Goal: Information Seeking & Learning: Learn about a topic

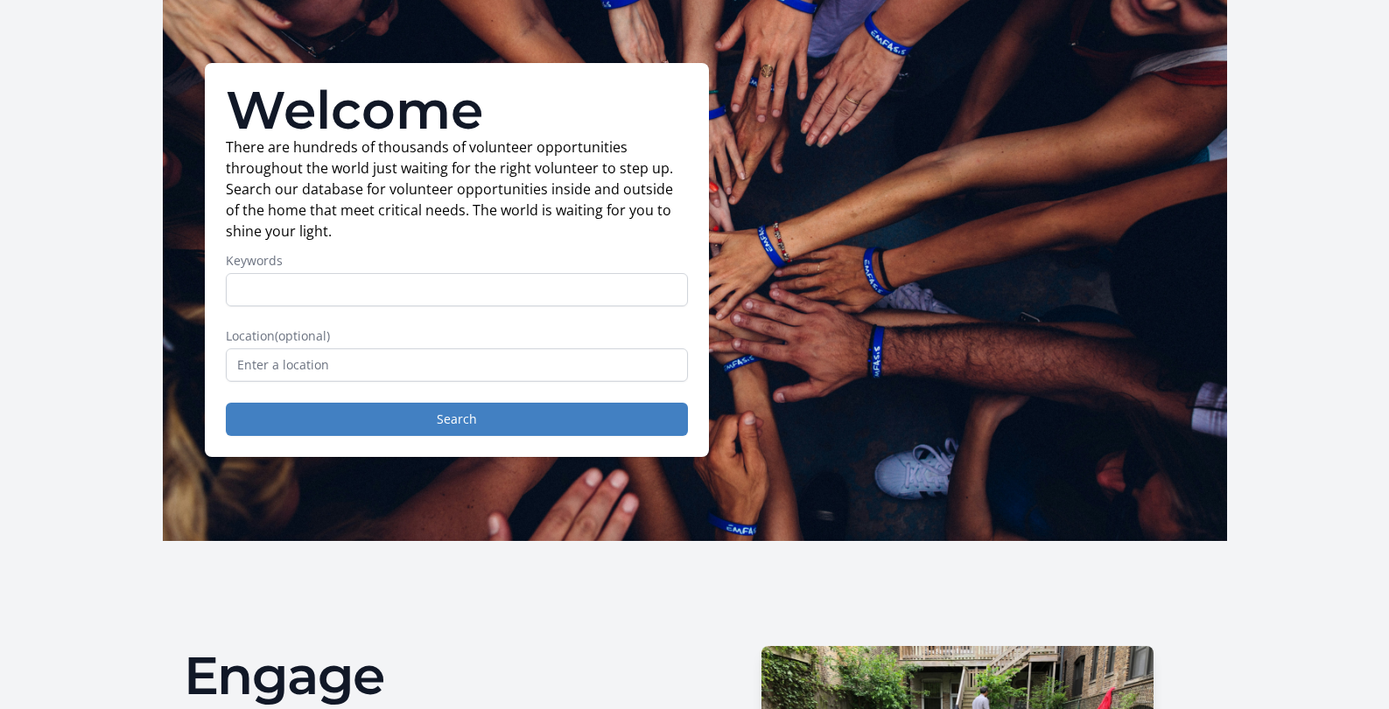
scroll to position [90, 0]
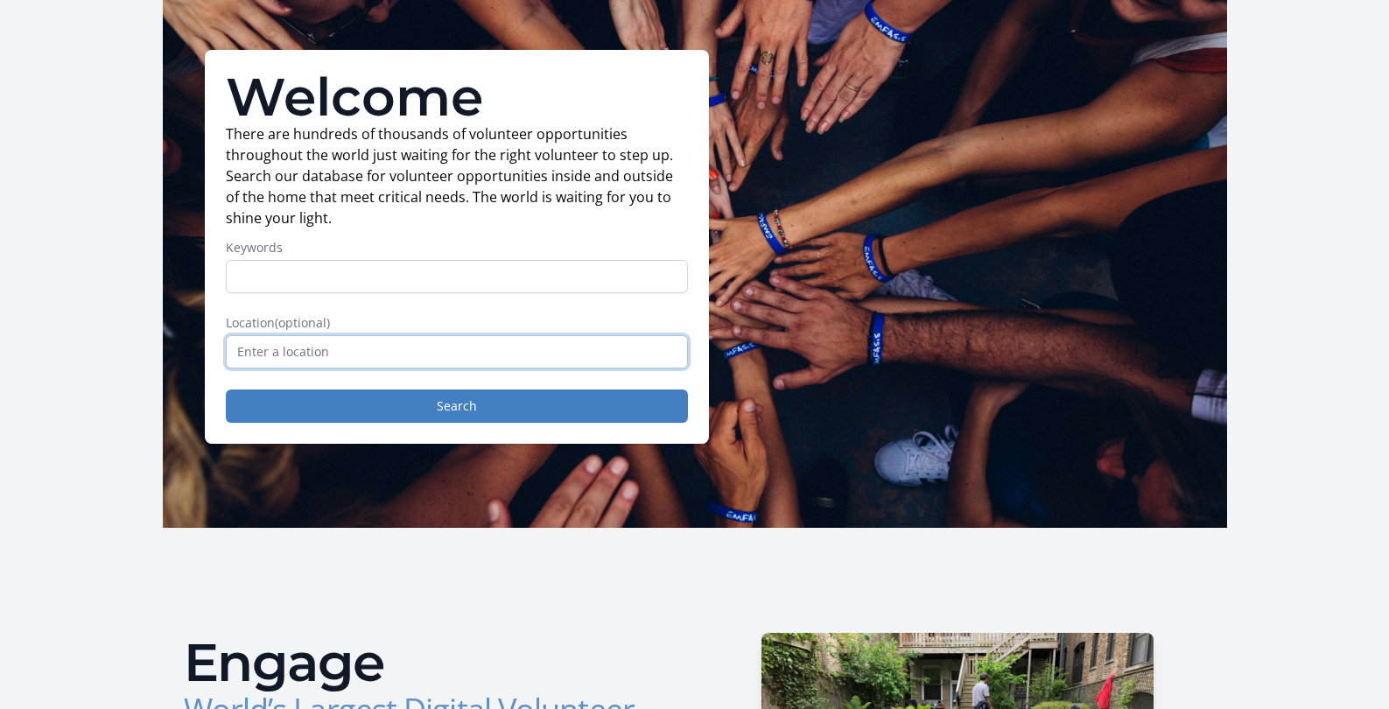
click at [344, 350] on input "text" at bounding box center [457, 351] width 462 height 33
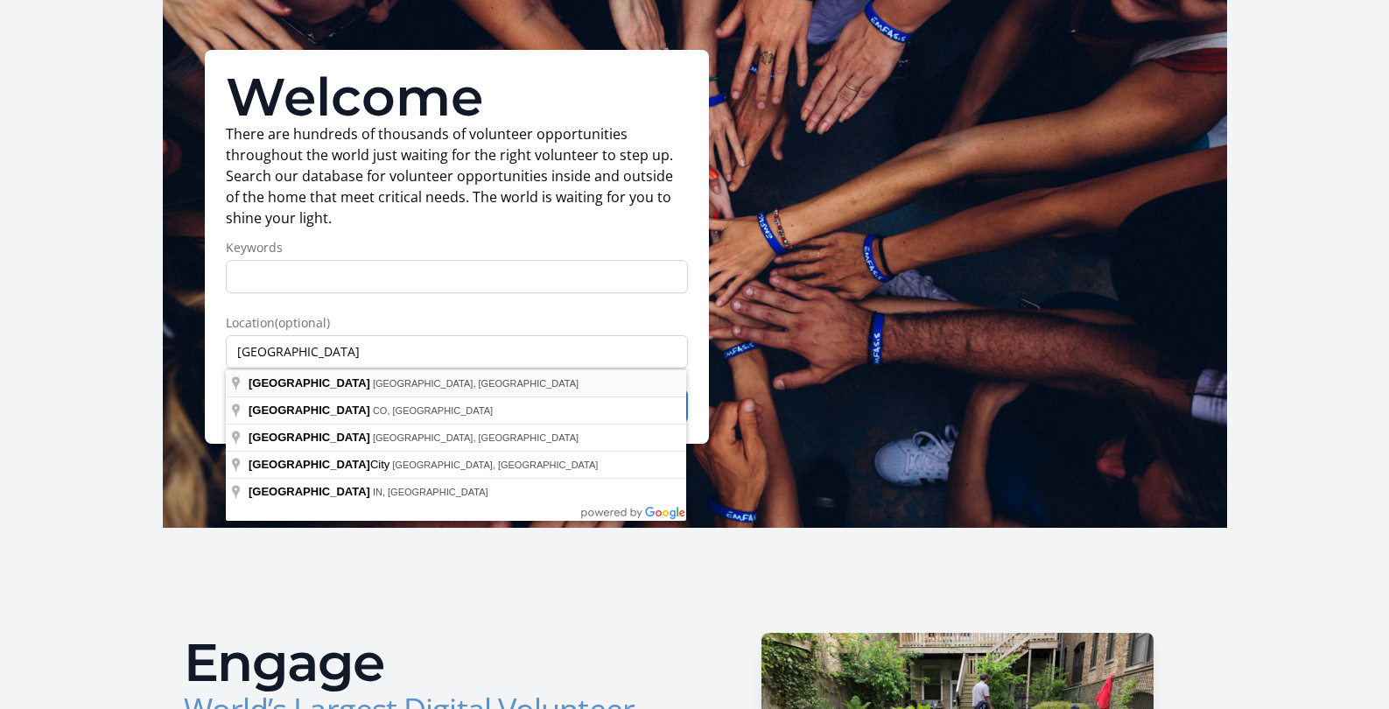
type input "Denver, NC, USA"
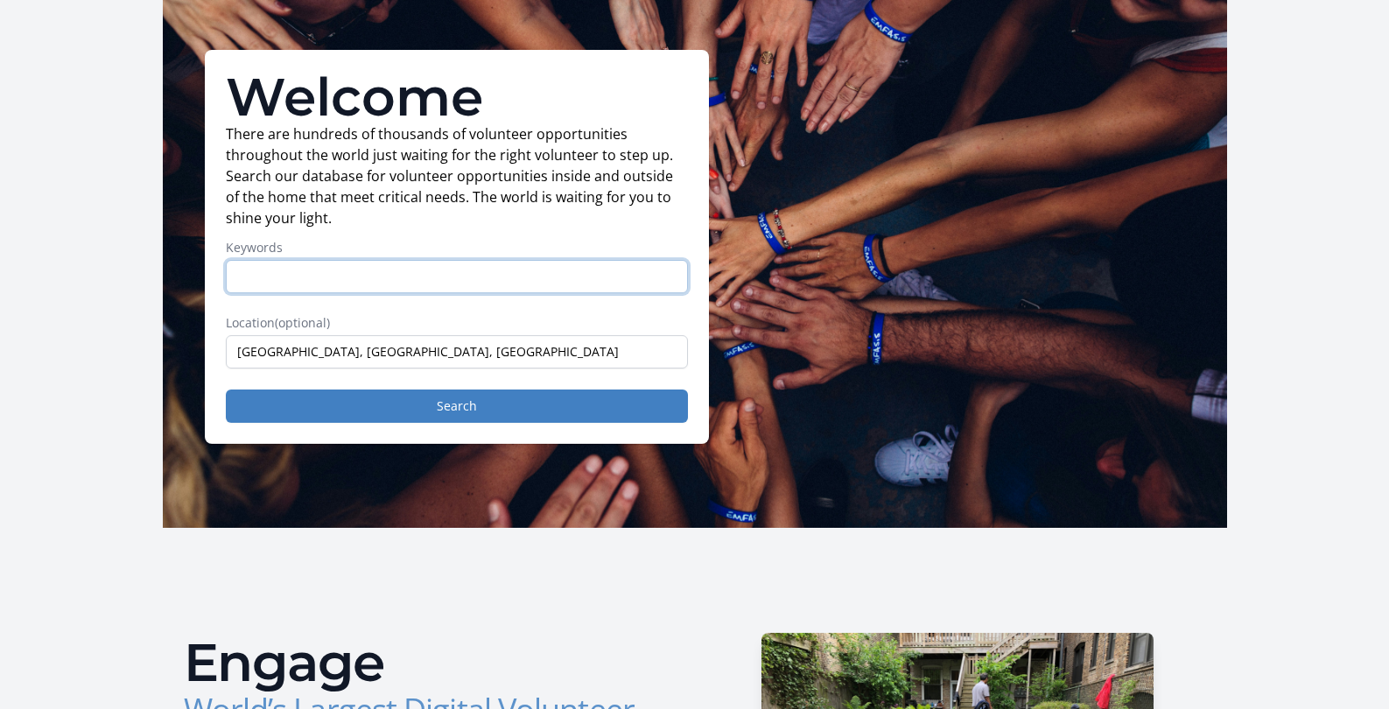
click at [332, 281] on input "Keywords" at bounding box center [457, 276] width 462 height 33
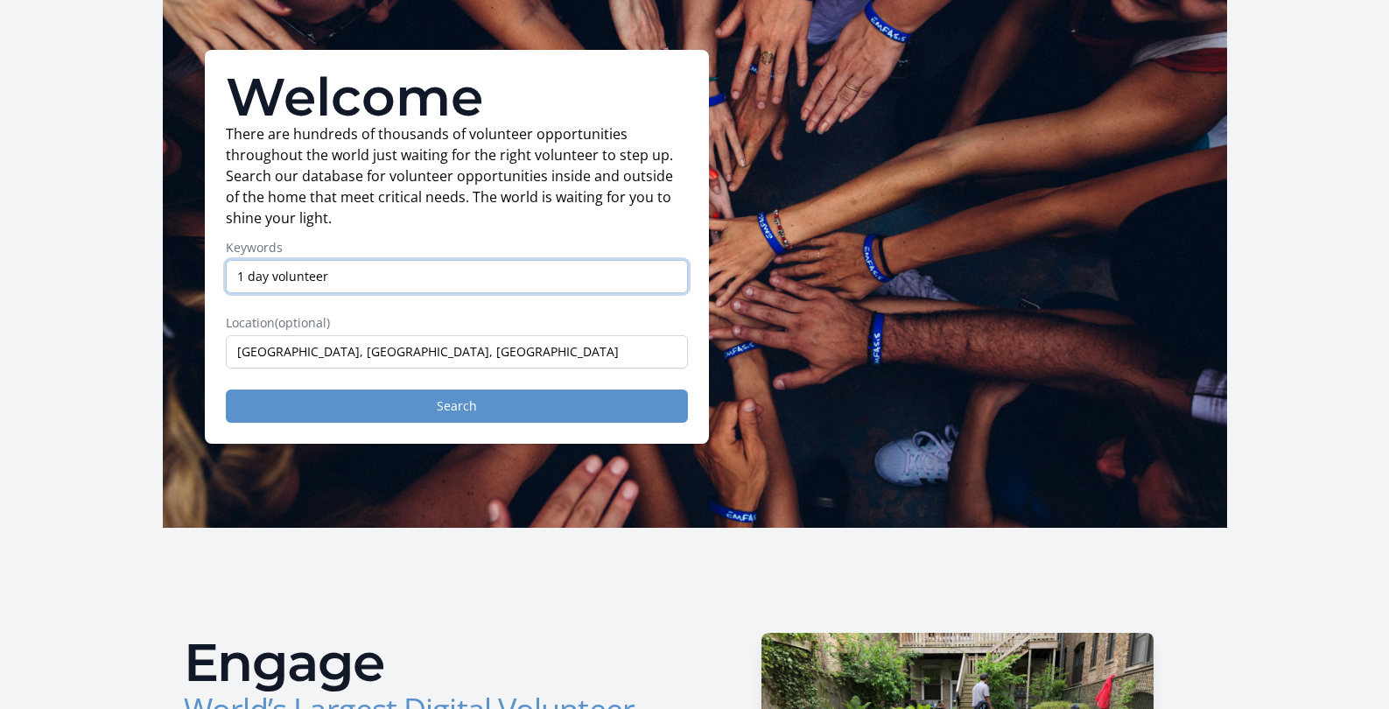
type input "1 day volunteer"
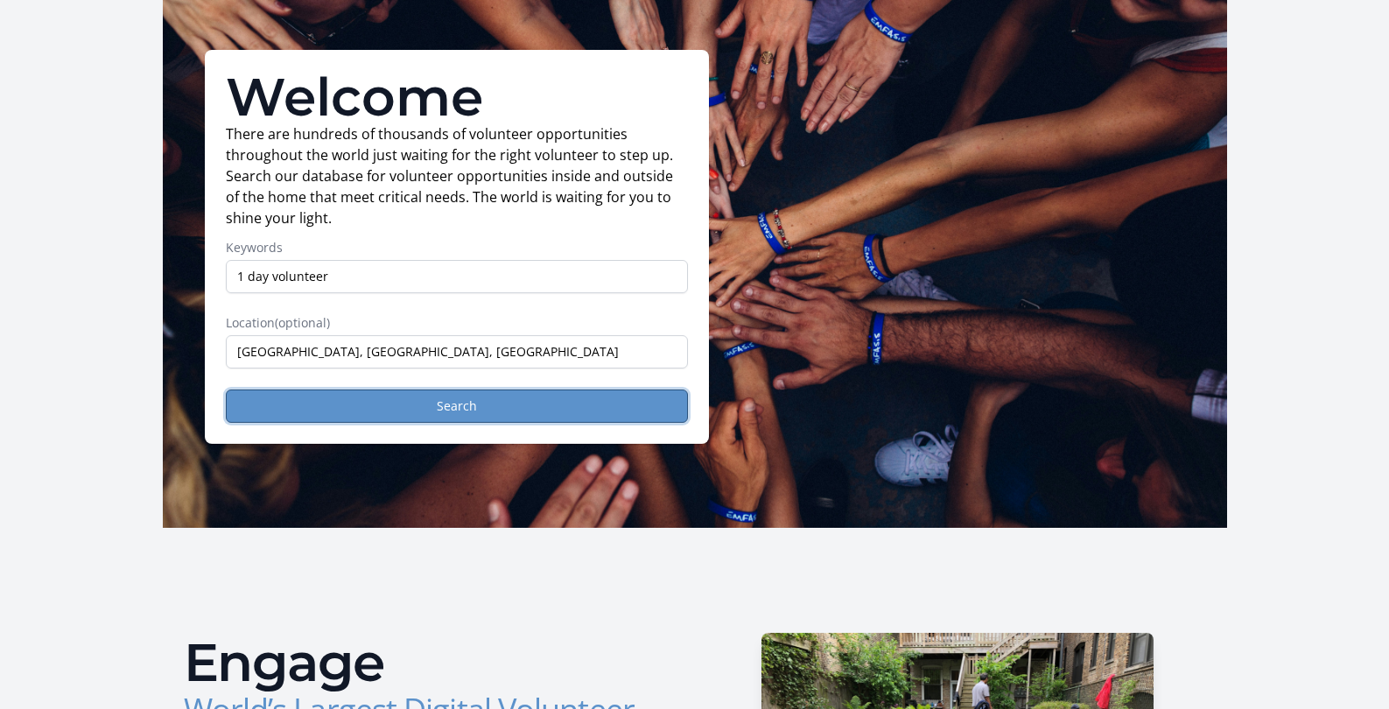
click at [473, 407] on button "Search" at bounding box center [457, 405] width 462 height 33
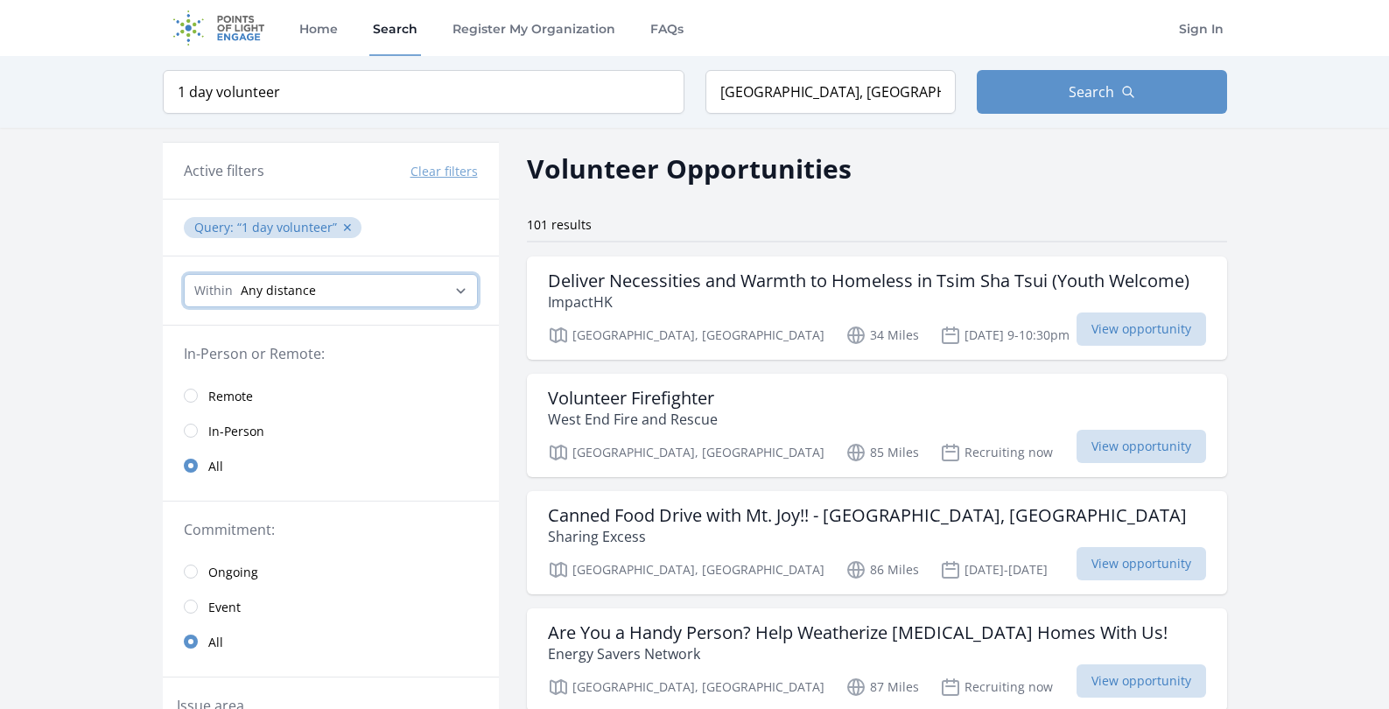
click at [463, 289] on select "Any distance , 5 Miles , 20 Miles , 50 Miles , 100 Miles" at bounding box center [331, 290] width 294 height 33
select select "32186"
click at [184, 274] on select "Any distance , 5 Miles , 20 Miles , 50 Miles , 100 Miles" at bounding box center [331, 290] width 294 height 33
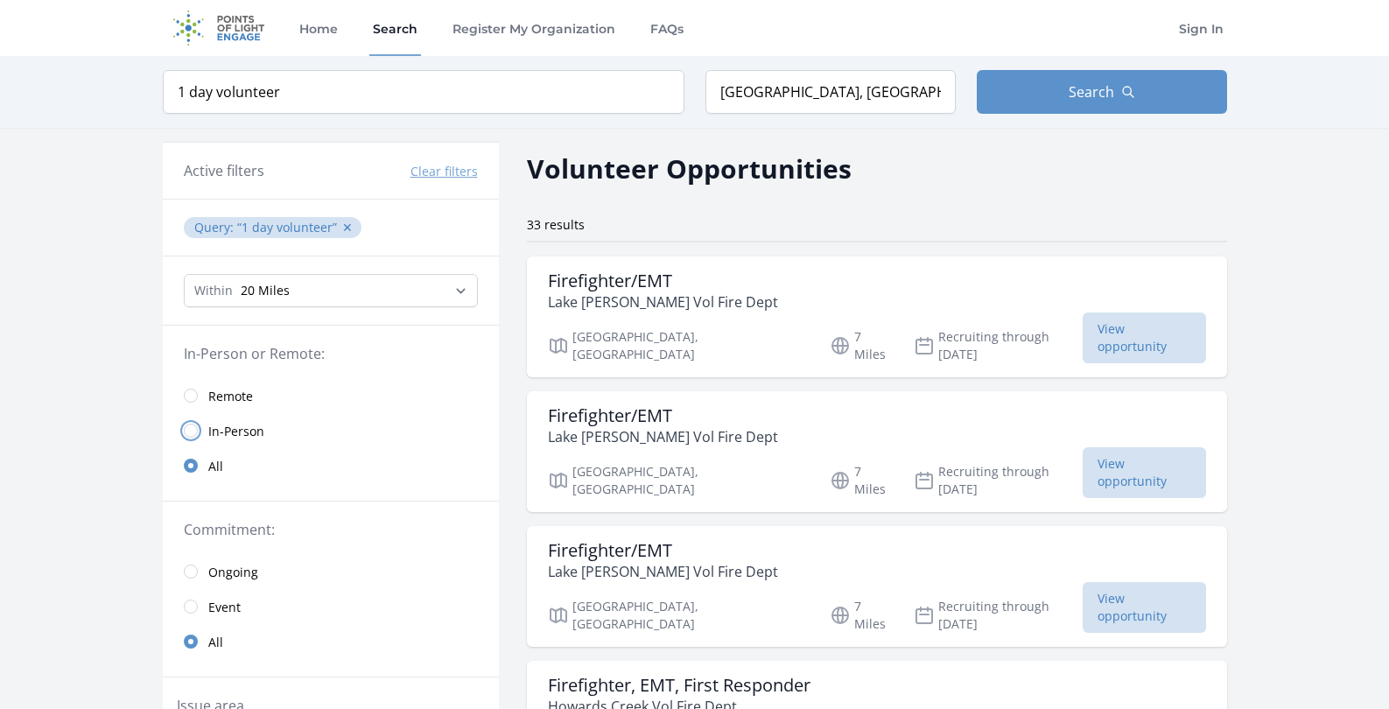
click at [192, 429] on input "radio" at bounding box center [191, 430] width 14 height 14
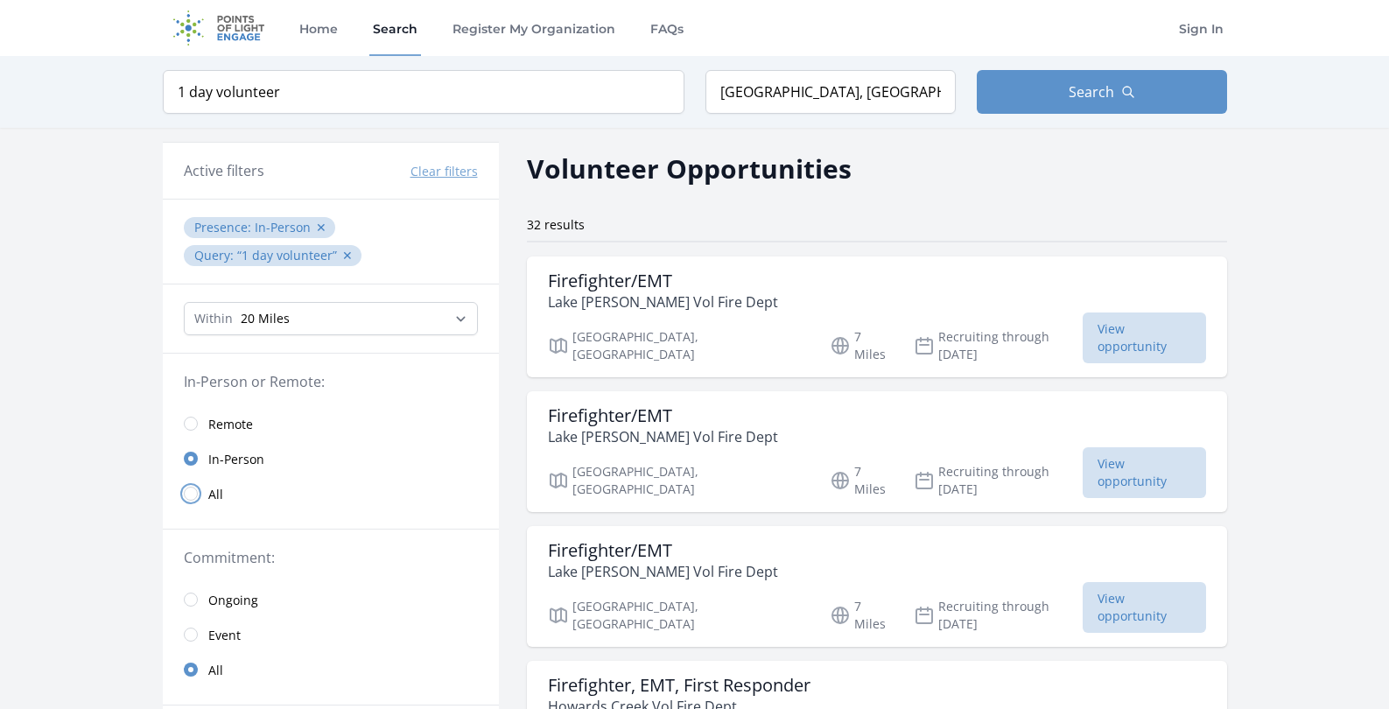
click at [189, 494] on input "radio" at bounding box center [191, 493] width 14 height 14
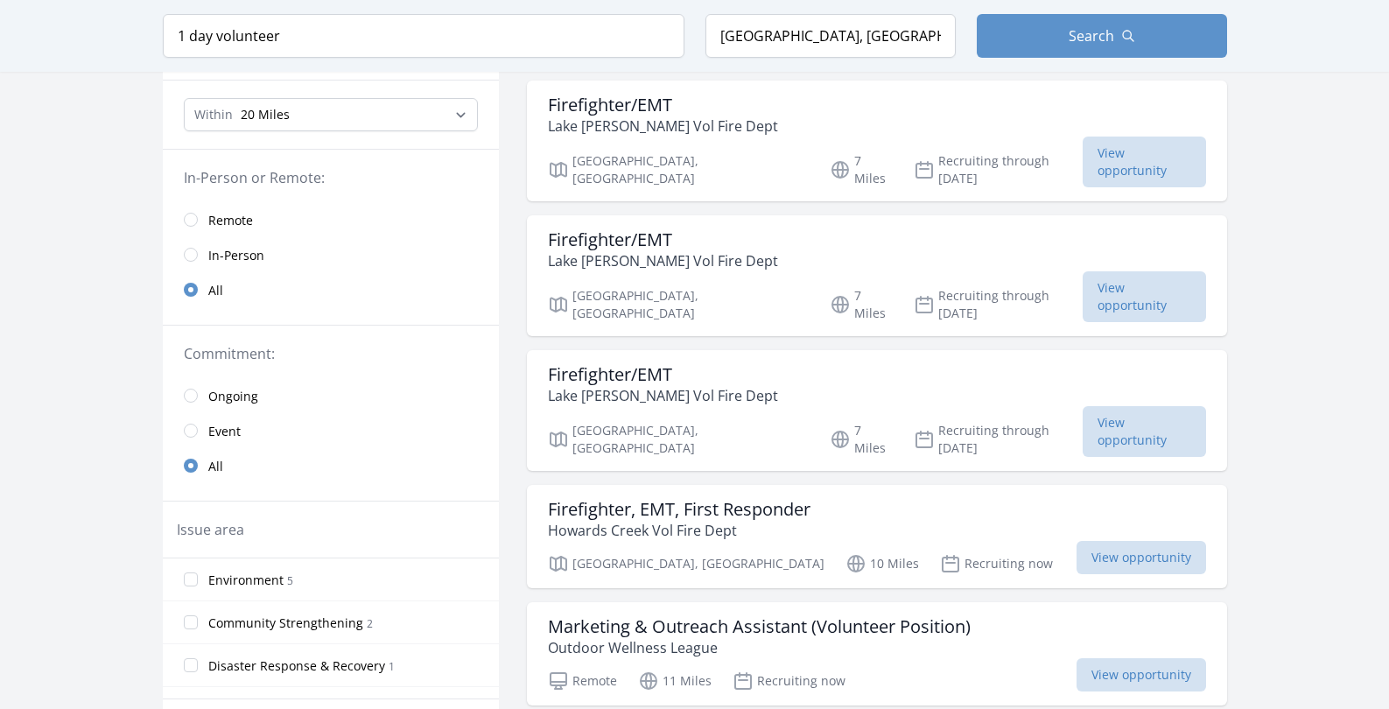
scroll to position [173, 0]
click at [193, 430] on input "radio" at bounding box center [191, 433] width 14 height 14
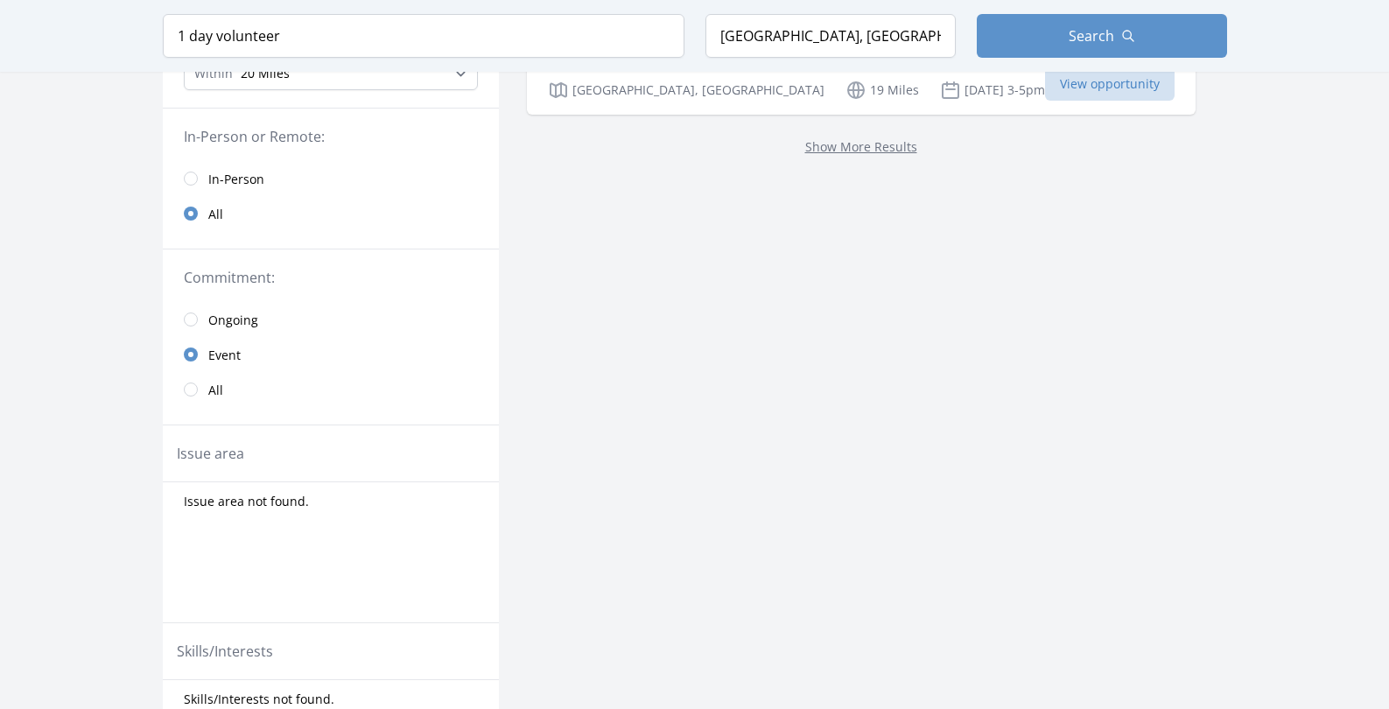
scroll to position [23, 0]
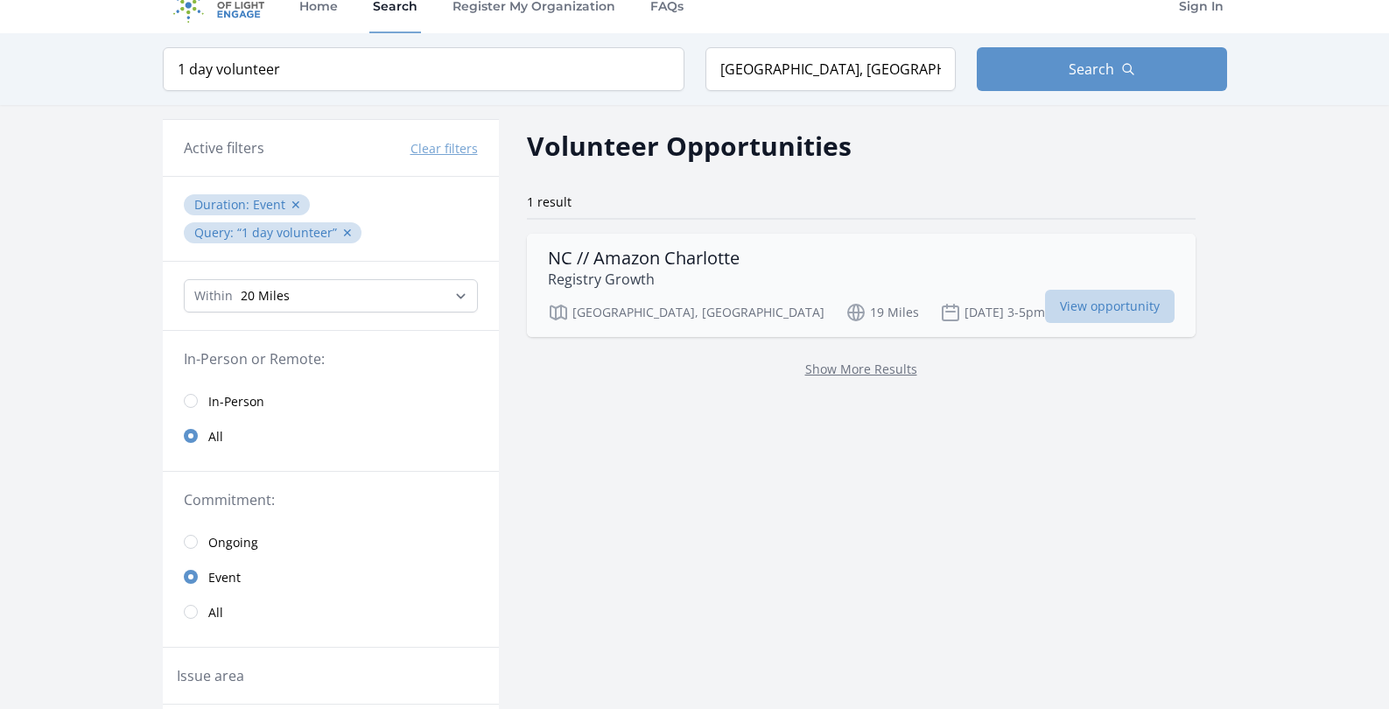
click at [1045, 313] on span "View opportunity" at bounding box center [1109, 306] width 129 height 33
click at [192, 615] on input "radio" at bounding box center [191, 612] width 14 height 14
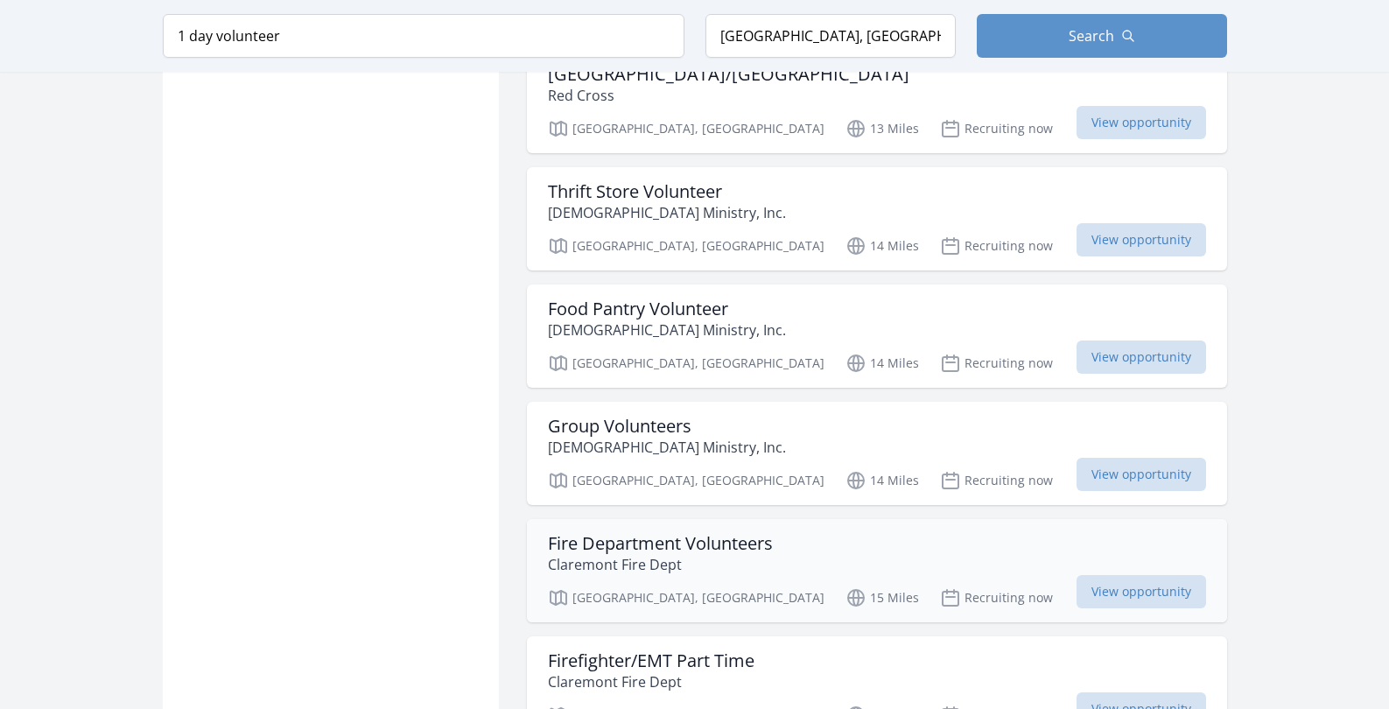
scroll to position [1469, 0]
click at [1117, 341] on span "View opportunity" at bounding box center [1140, 357] width 129 height 33
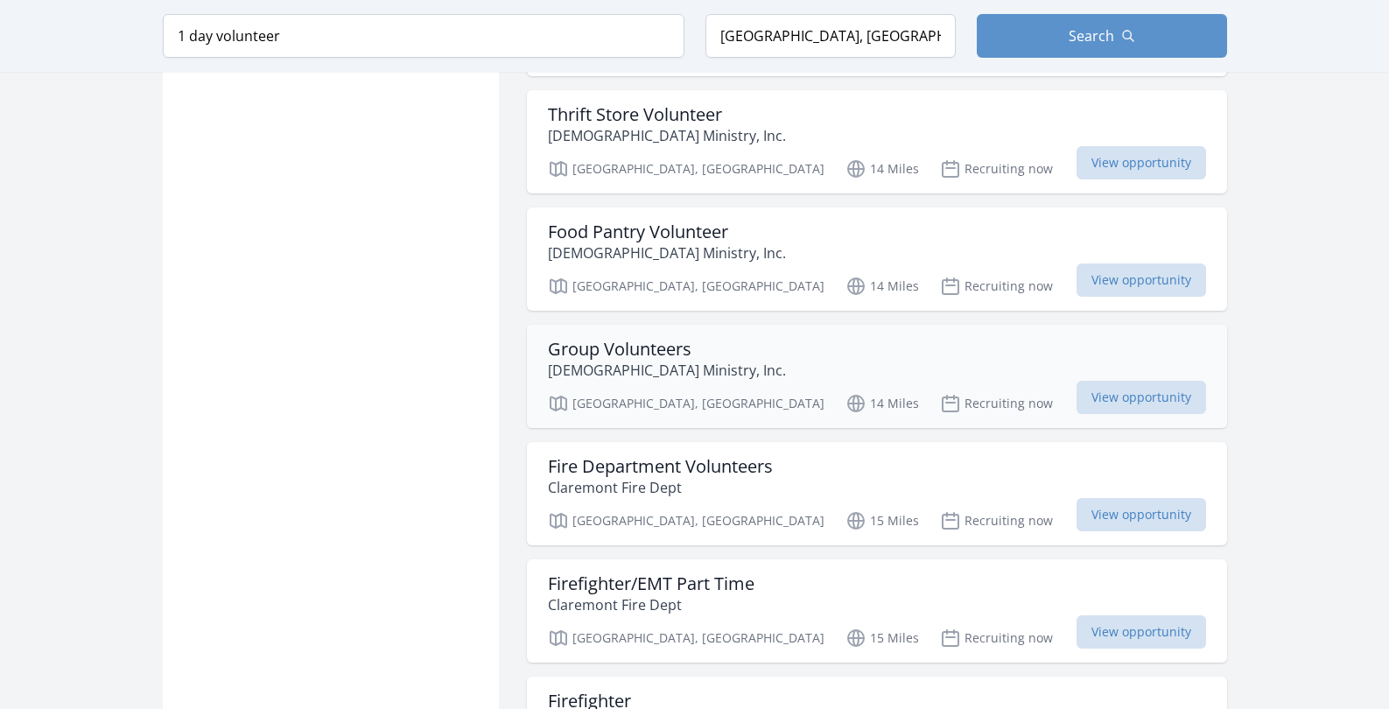
scroll to position [1545, 0]
click at [1138, 382] on span "View opportunity" at bounding box center [1140, 398] width 129 height 33
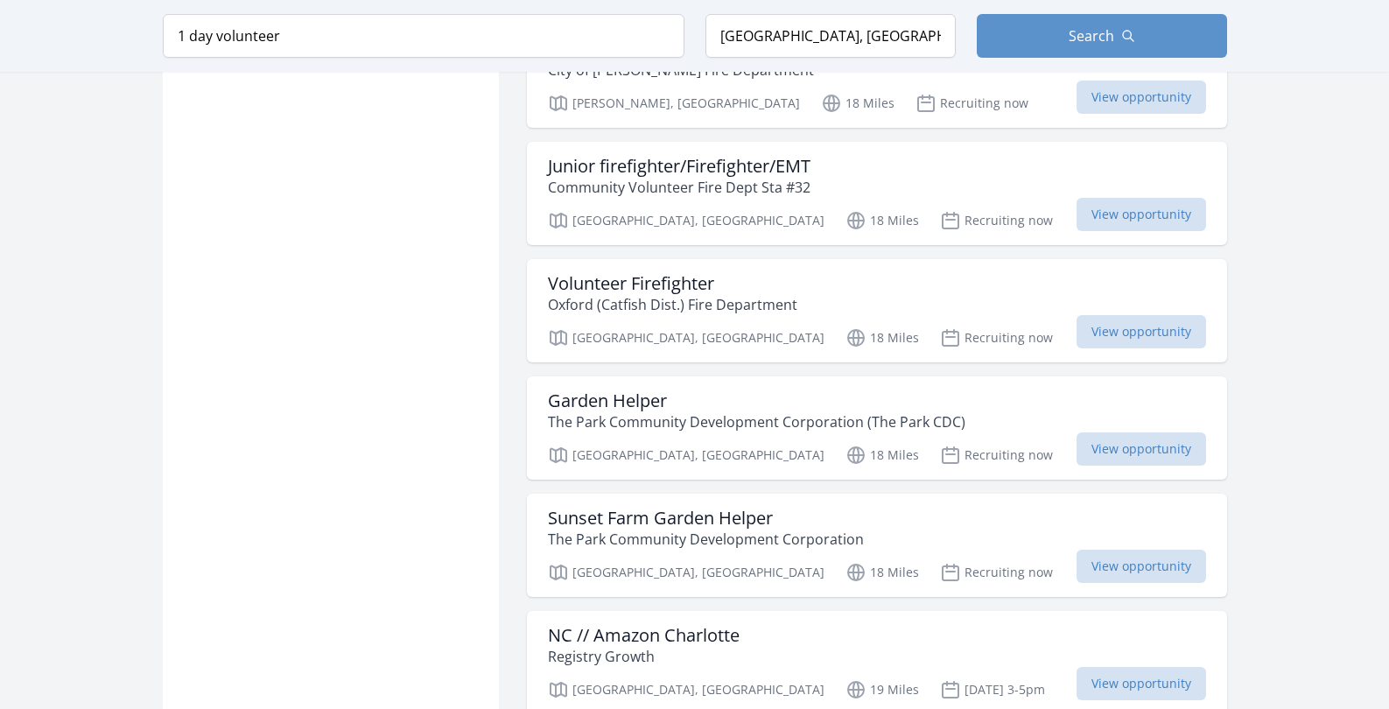
scroll to position [3208, 0]
drag, startPoint x: 1106, startPoint y: 302, endPoint x: 1102, endPoint y: 312, distance: 11.4
click at [1106, 431] on span "View opportunity" at bounding box center [1140, 447] width 129 height 33
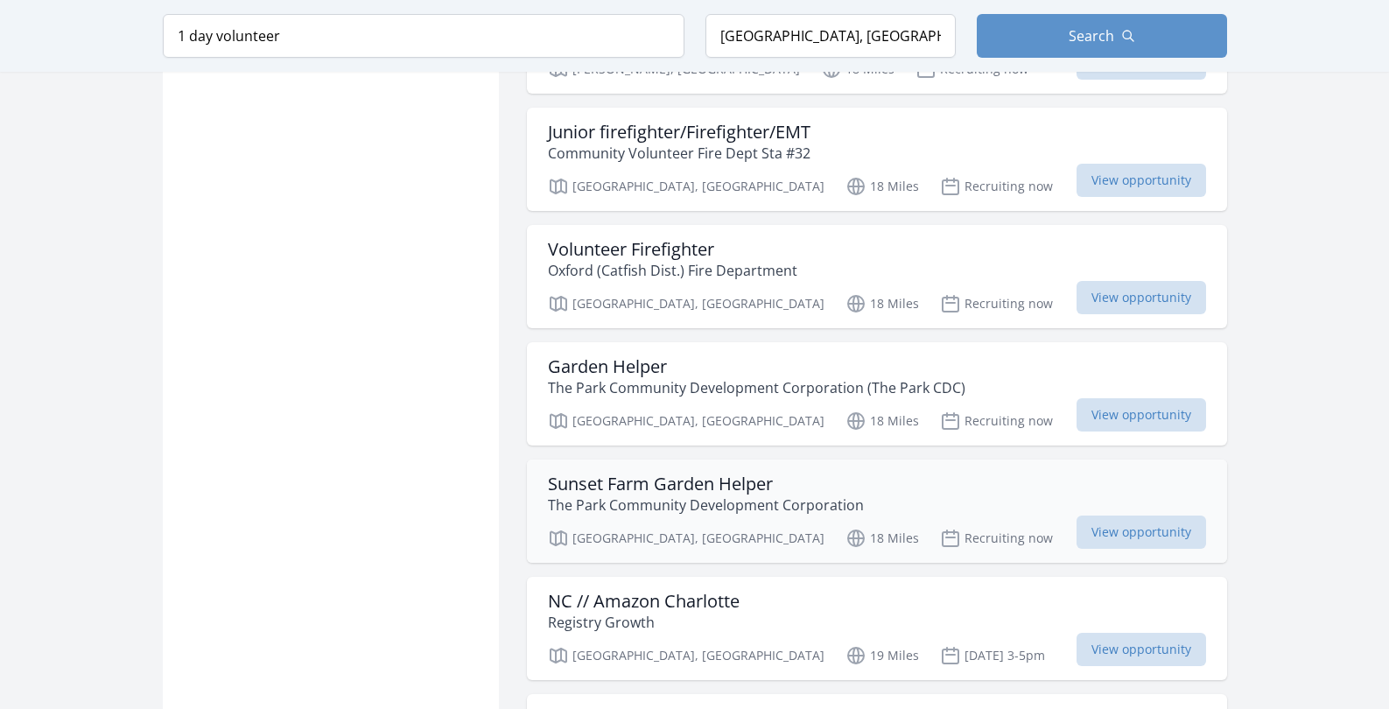
scroll to position [3244, 0]
click at [1158, 513] on span "View opportunity" at bounding box center [1140, 529] width 129 height 33
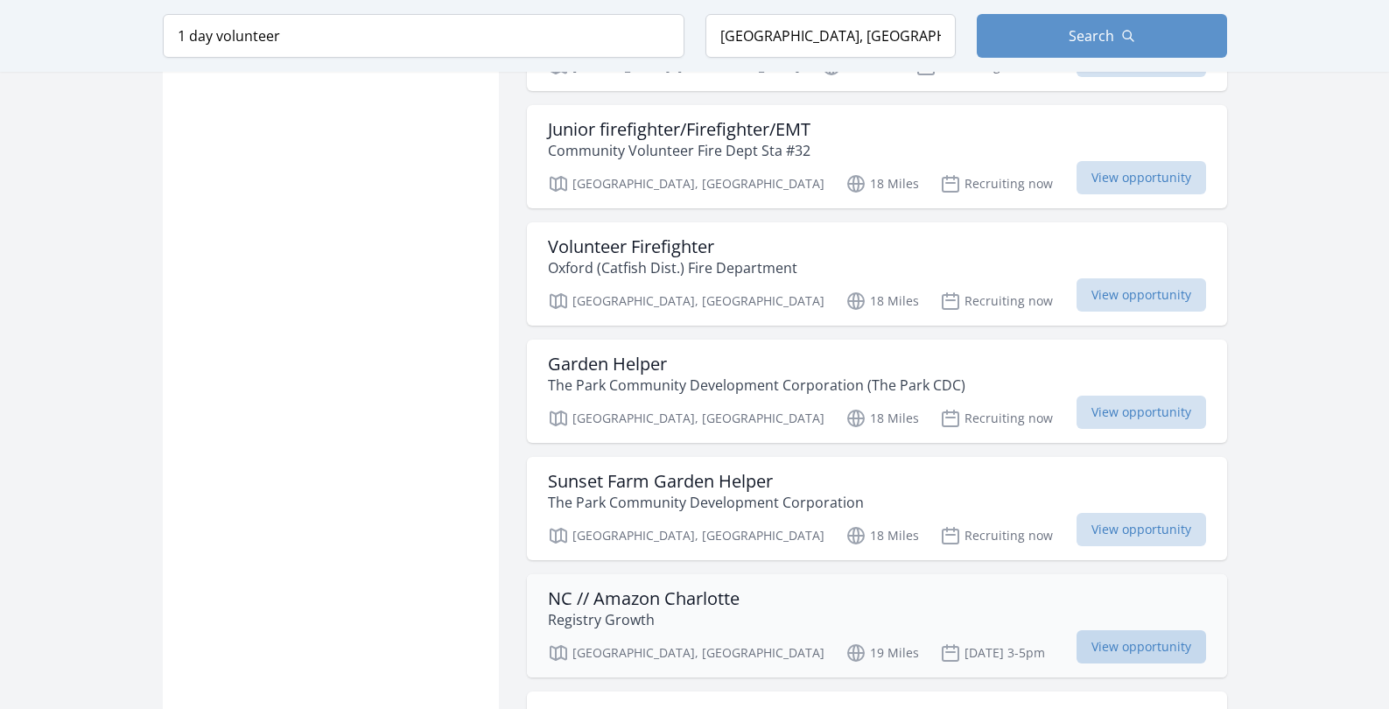
click at [1162, 630] on span "View opportunity" at bounding box center [1140, 646] width 129 height 33
click at [1167, 630] on span "View opportunity" at bounding box center [1140, 646] width 129 height 33
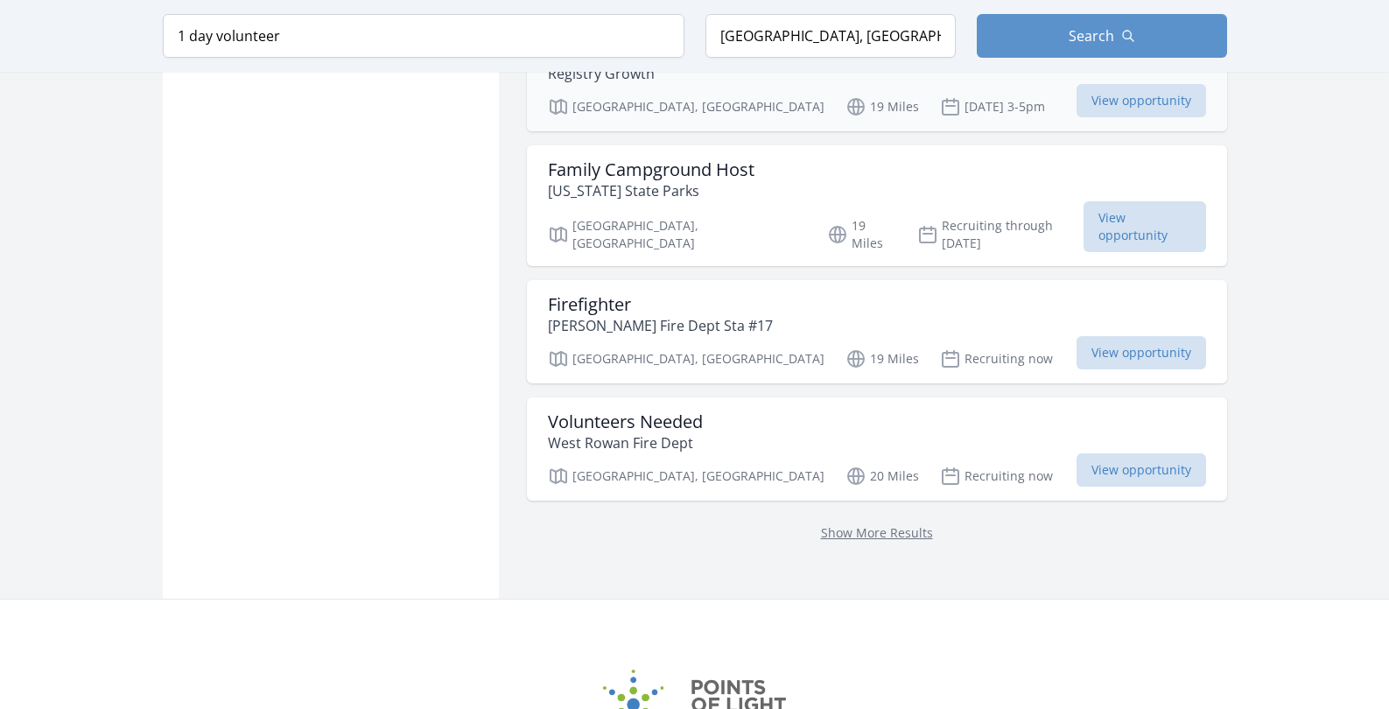
scroll to position [3824, 0]
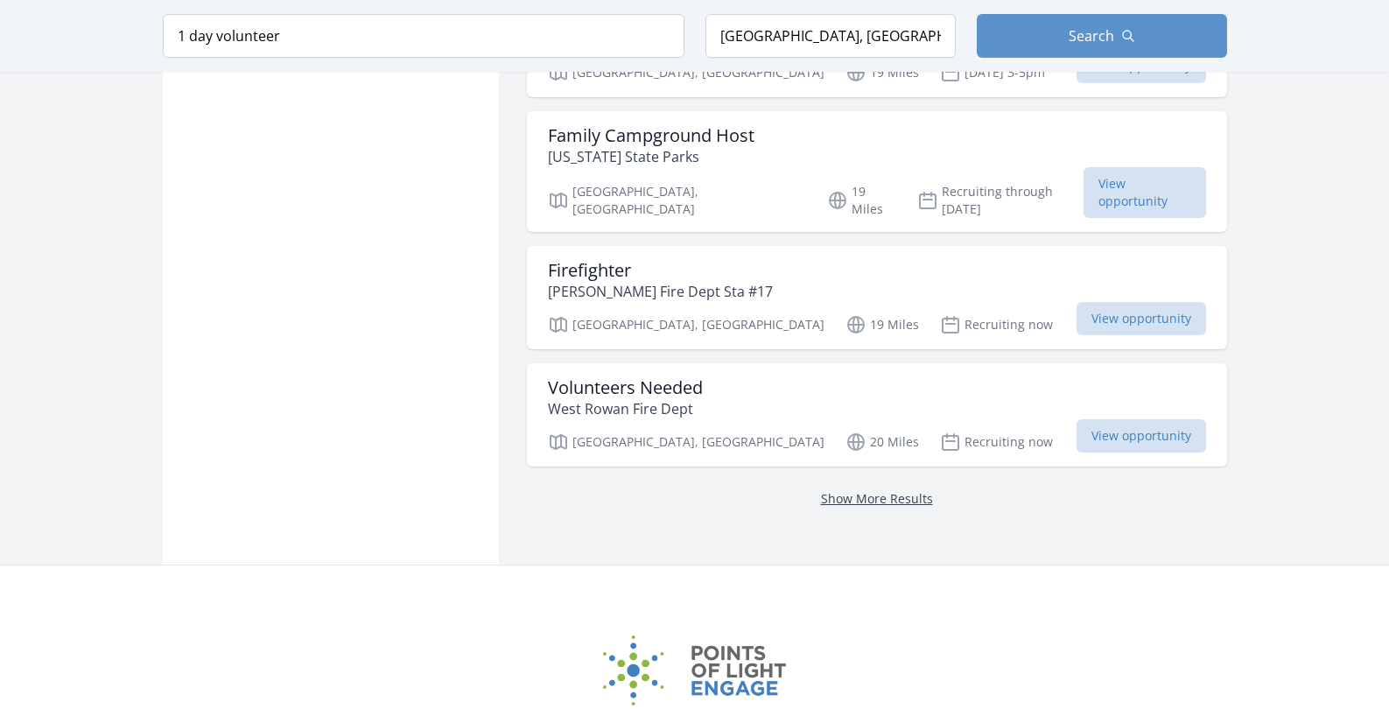
click at [887, 490] on link "Show More Results" at bounding box center [877, 498] width 112 height 17
click at [885, 490] on link "Show More Results" at bounding box center [877, 498] width 112 height 17
click at [850, 490] on link "Show More Results" at bounding box center [877, 498] width 112 height 17
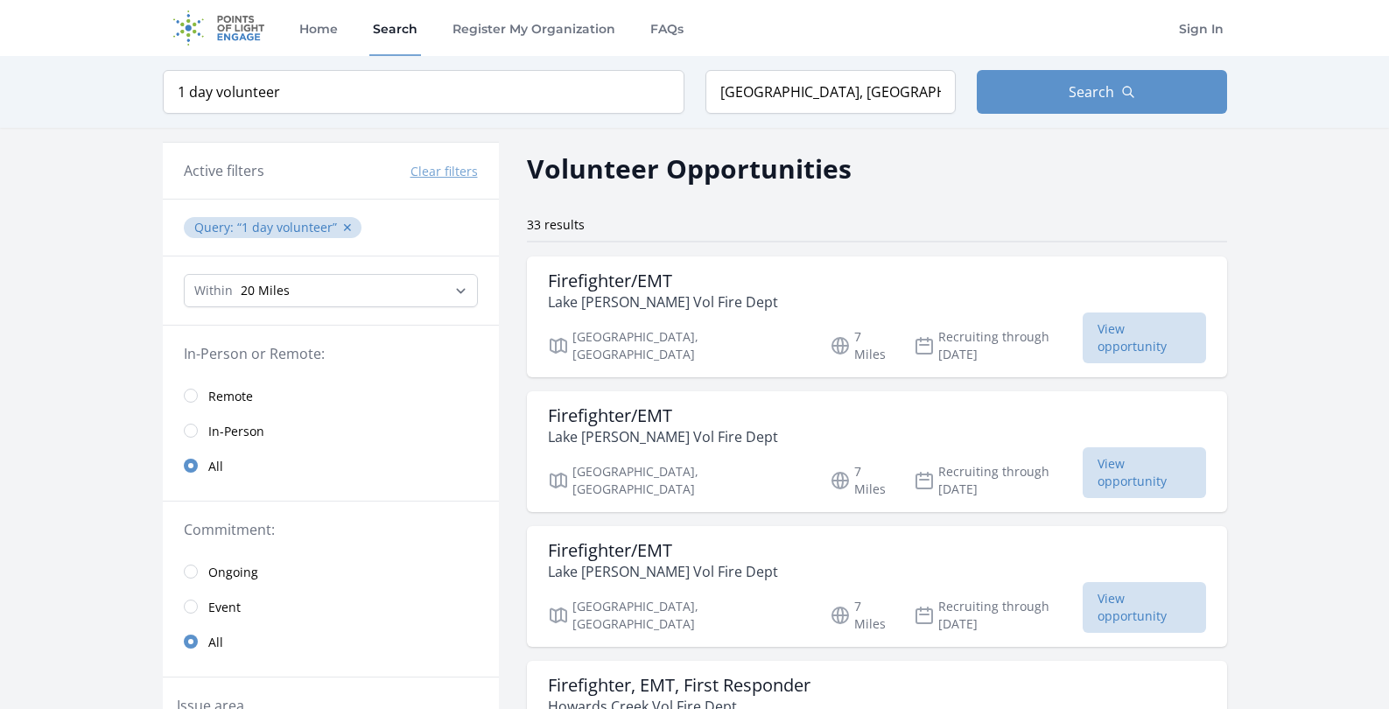
scroll to position [3824, 0]
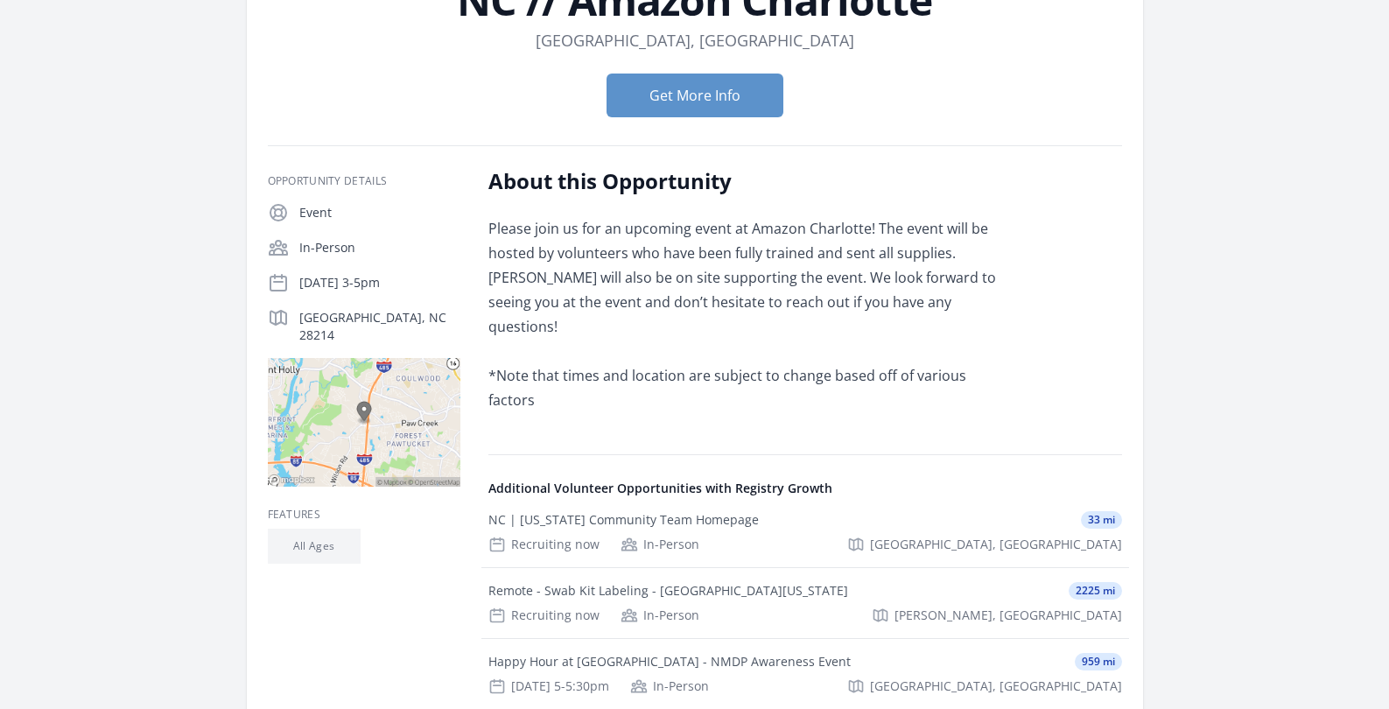
scroll to position [157, 0]
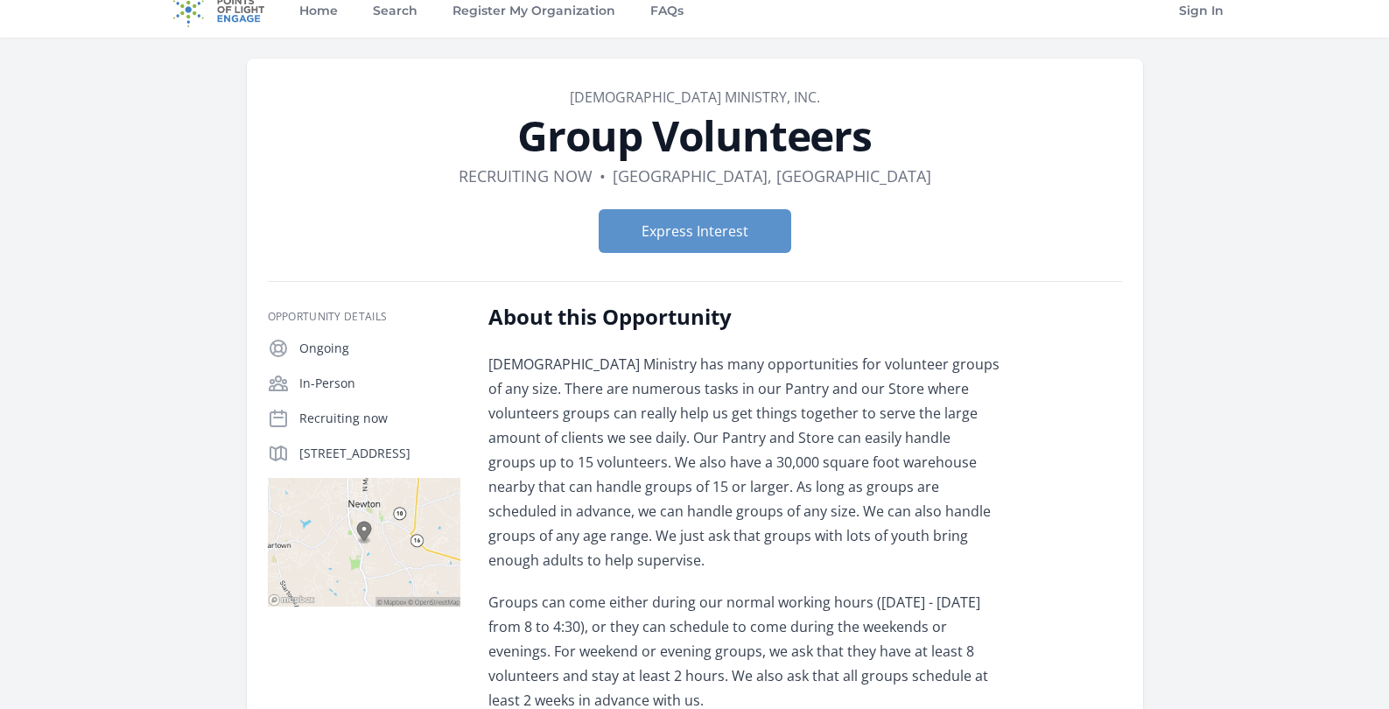
scroll to position [17, 0]
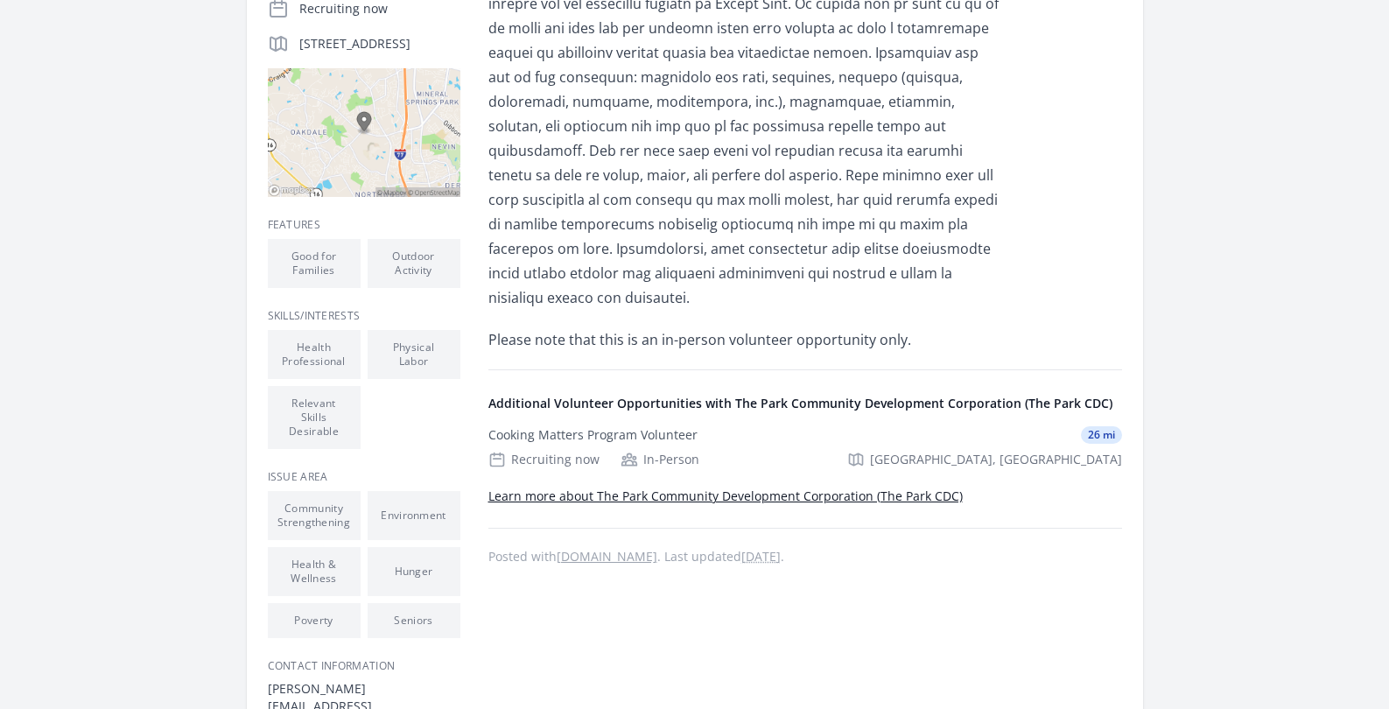
scroll to position [429, 0]
click at [542, 425] on div "Cooking Matters Program Volunteer" at bounding box center [592, 433] width 209 height 17
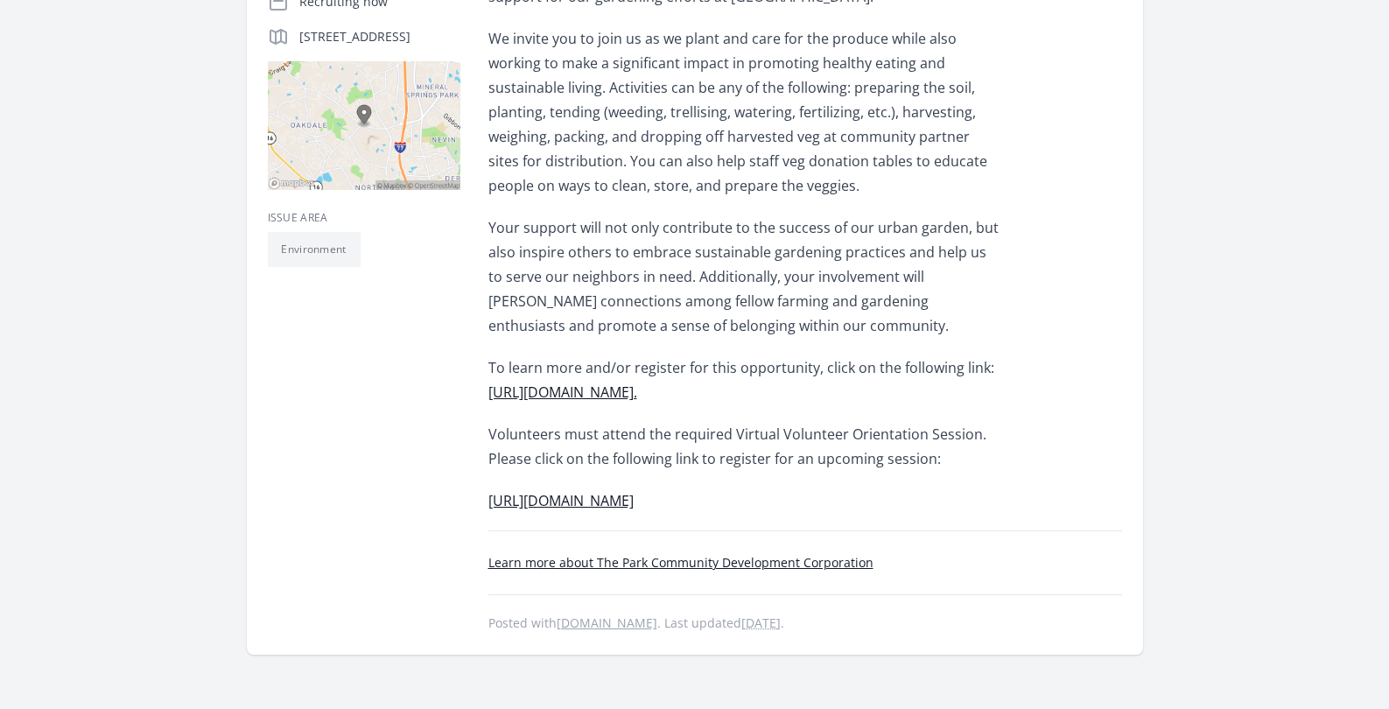
scroll to position [438, 0]
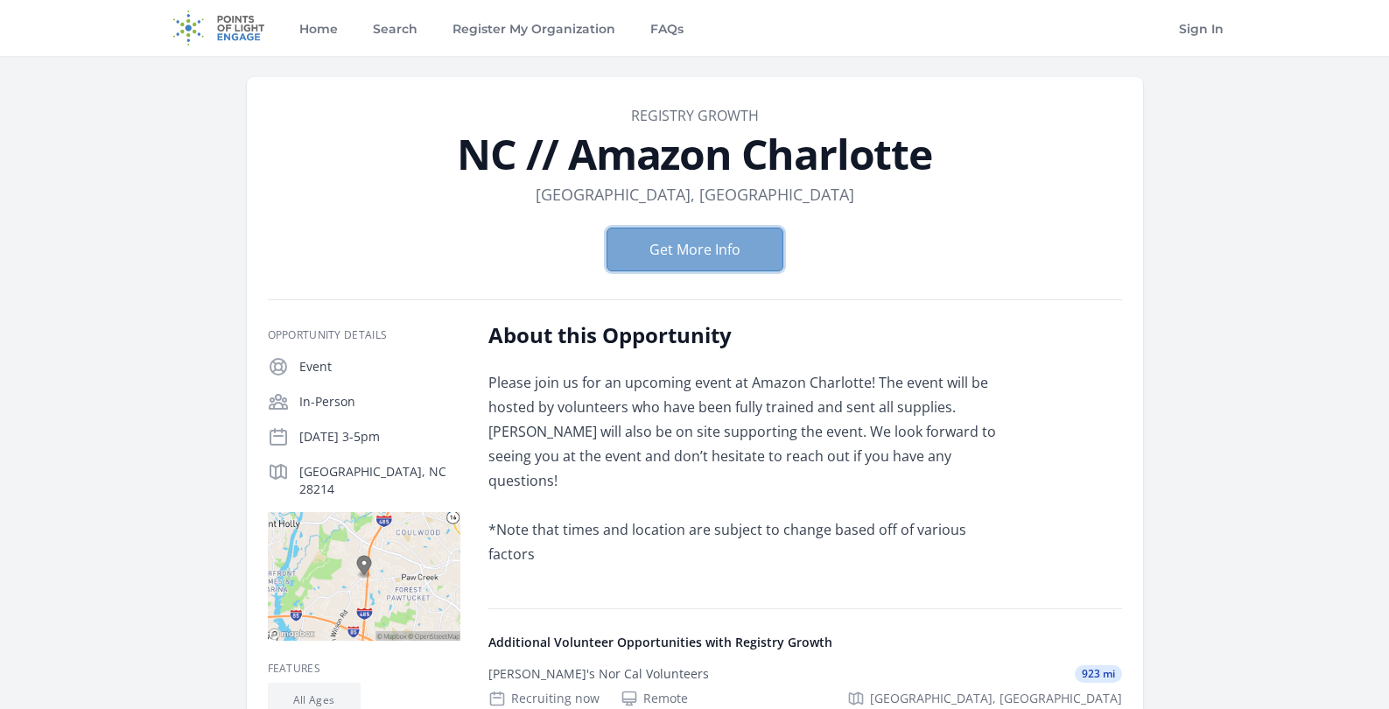
scroll to position [3, 0]
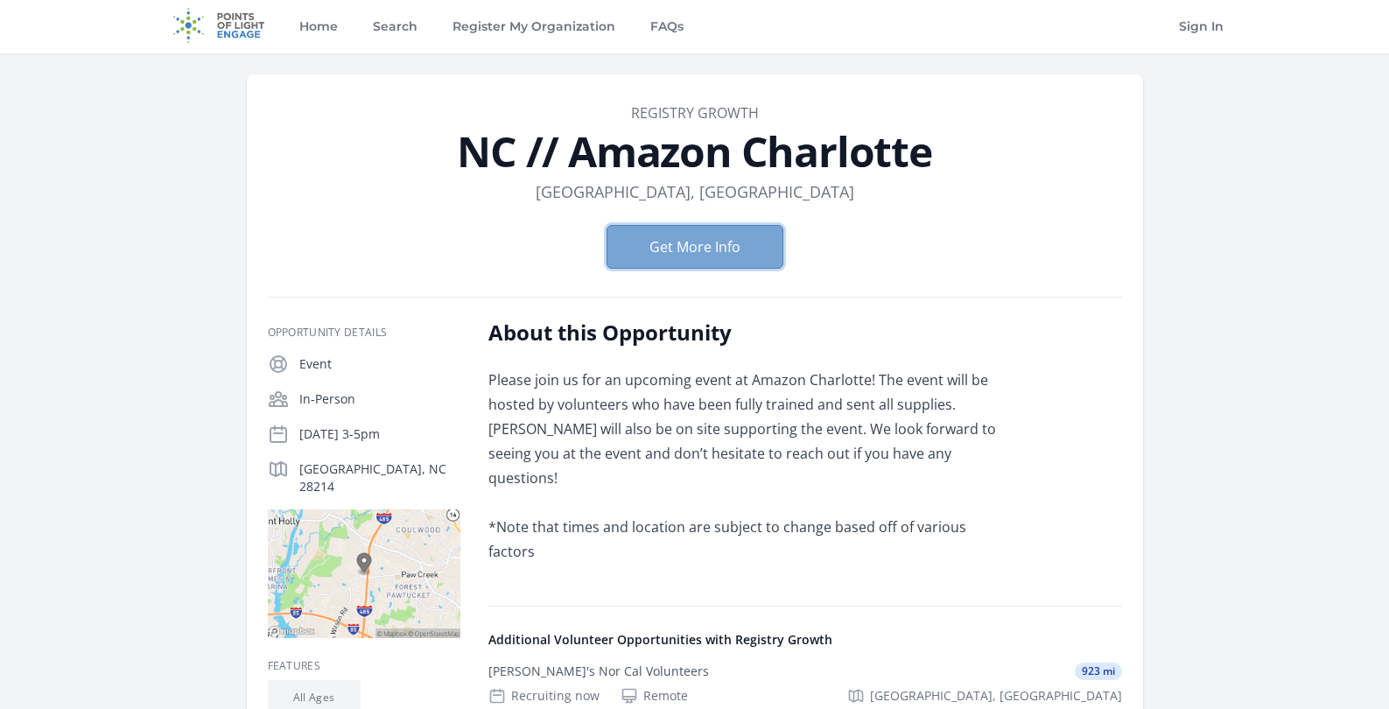
click at [729, 241] on button "Get More Info" at bounding box center [694, 247] width 177 height 44
